Goal: Information Seeking & Learning: Learn about a topic

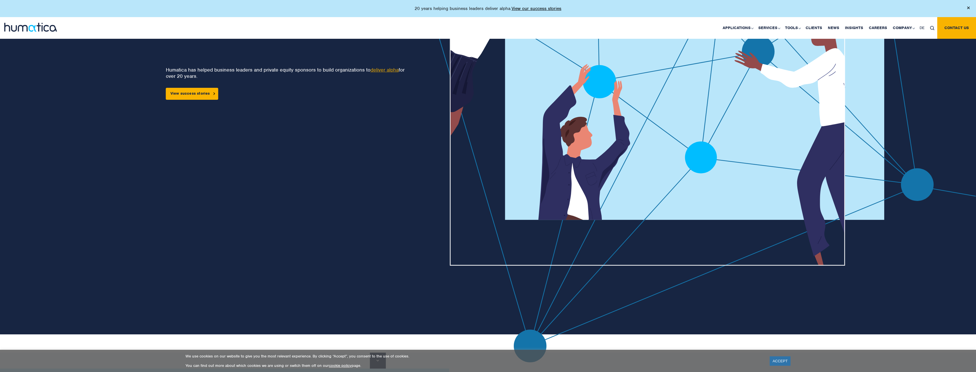
scroll to position [171, 0]
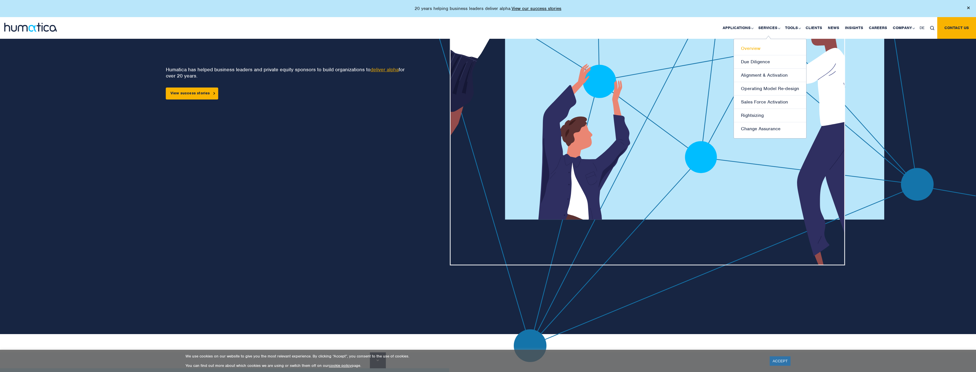
click at [763, 48] on link "Overview" at bounding box center [770, 48] width 72 height 13
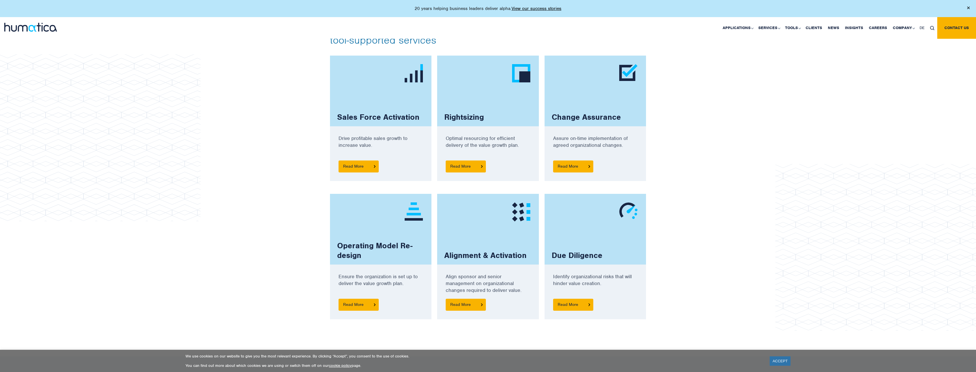
scroll to position [370, 0]
click at [352, 168] on span "Read More" at bounding box center [359, 166] width 40 height 12
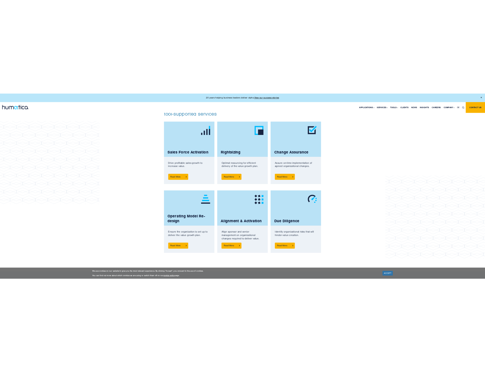
scroll to position [370, 0]
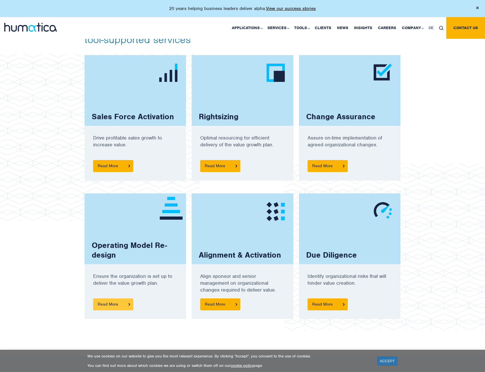
click at [115, 308] on span "Read More" at bounding box center [113, 304] width 40 height 12
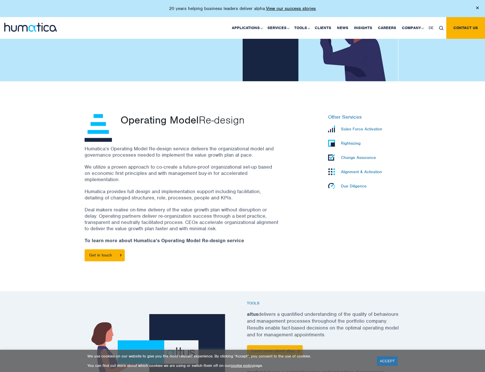
scroll to position [85, 0]
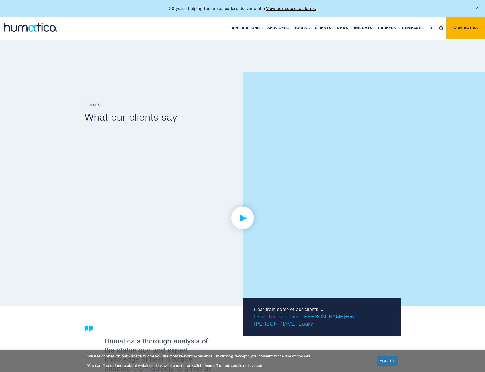
scroll to position [696, 0]
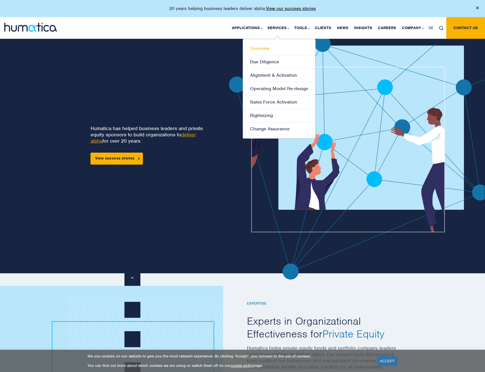
click at [262, 46] on link "Overview" at bounding box center [279, 48] width 72 height 13
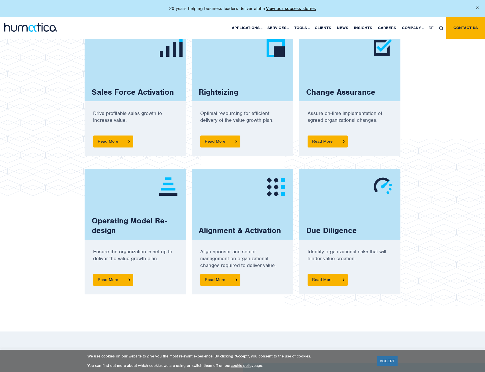
scroll to position [427, 0]
